Goal: Task Accomplishment & Management: Complete application form

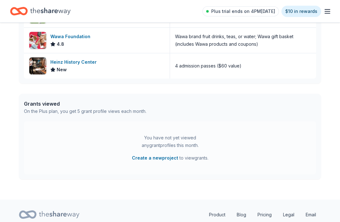
scroll to position [265, 0]
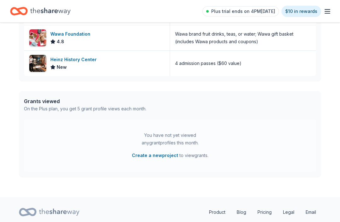
click at [66, 59] on div "Heinz History Center" at bounding box center [74, 60] width 49 height 8
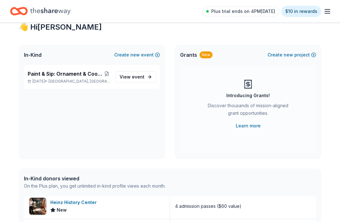
scroll to position [0, 0]
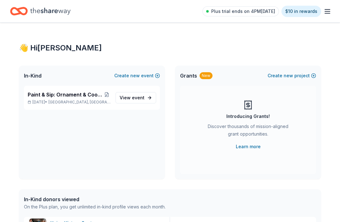
click at [144, 98] on span "event" at bounding box center [138, 97] width 13 height 5
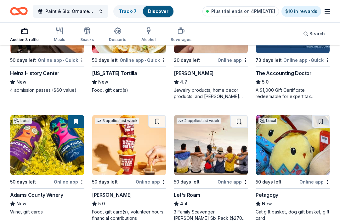
scroll to position [256, 0]
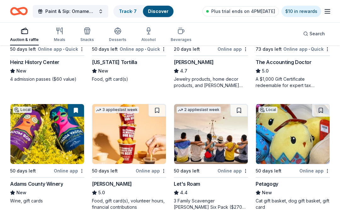
click at [54, 135] on img at bounding box center [47, 134] width 74 height 60
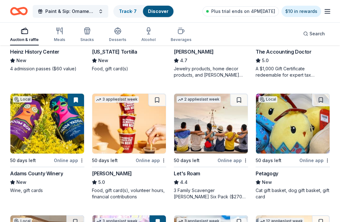
click at [134, 130] on img at bounding box center [129, 124] width 74 height 60
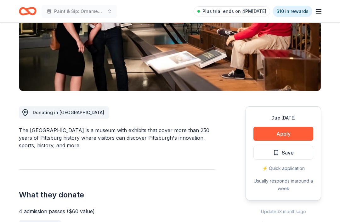
scroll to position [100, 0]
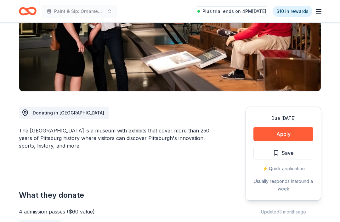
click at [290, 135] on button "Apply" at bounding box center [284, 134] width 60 height 14
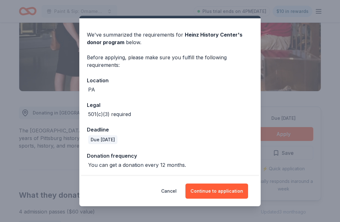
scroll to position [15, 0]
click at [227, 189] on button "Continue to application" at bounding box center [217, 190] width 63 height 15
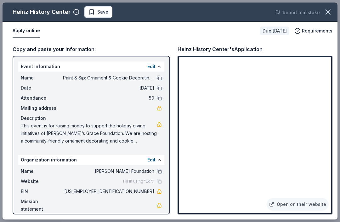
click at [158, 108] on link at bounding box center [159, 108] width 5 height 5
click at [295, 204] on link "Open on their website" at bounding box center [298, 204] width 62 height 13
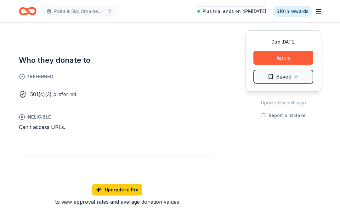
scroll to position [317, 0]
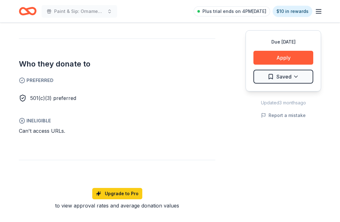
click at [279, 56] on button "Apply" at bounding box center [284, 58] width 60 height 14
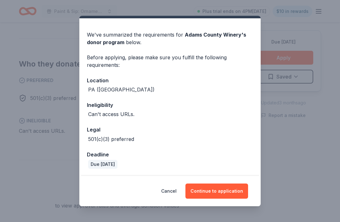
scroll to position [15, 0]
click at [215, 188] on button "Continue to application" at bounding box center [217, 190] width 63 height 15
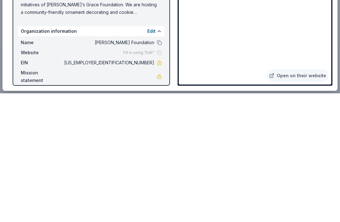
scroll to position [639, 0]
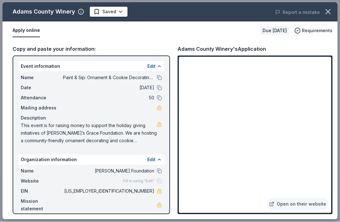
click at [329, 10] on icon "button" at bounding box center [328, 12] width 9 height 9
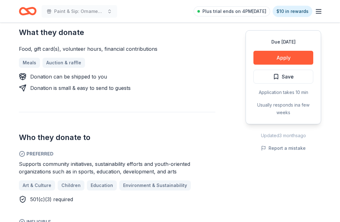
scroll to position [256, 0]
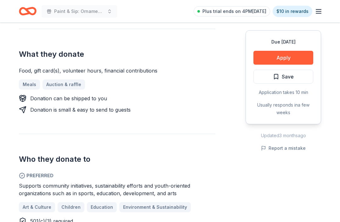
click at [295, 58] on button "Apply" at bounding box center [284, 58] width 60 height 14
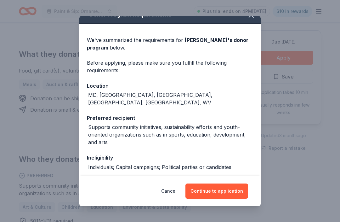
scroll to position [9, 0]
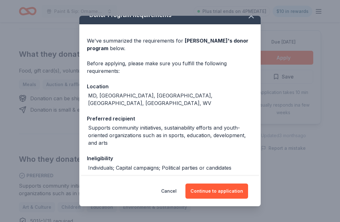
click at [223, 198] on button "Continue to application" at bounding box center [217, 190] width 63 height 15
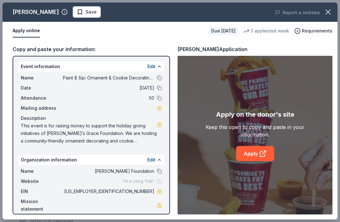
click at [265, 156] on icon at bounding box center [262, 154] width 5 height 5
